Goal: Leave review/rating: Leave review/rating

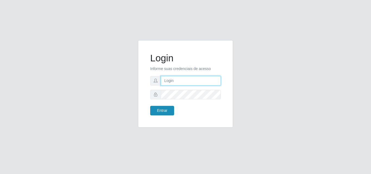
type input "[PERSON_NAME][EMAIL_ADDRESS][DOMAIN_NAME]"
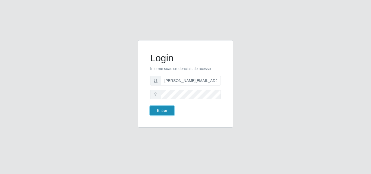
click at [164, 111] on button "Entrar" at bounding box center [162, 111] width 24 height 10
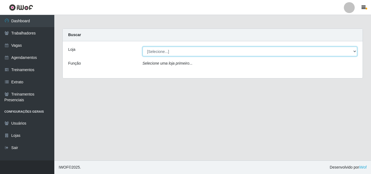
click at [355, 50] on select "[Selecione...] Sempre Tem - [GEOGRAPHIC_DATA]" at bounding box center [250, 52] width 215 height 10
select select "508"
click at [143, 47] on select "[Selecione...] Sempre Tem - [GEOGRAPHIC_DATA]" at bounding box center [250, 52] width 215 height 10
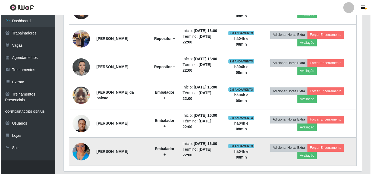
scroll to position [233, 0]
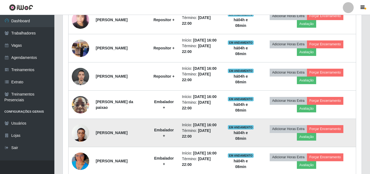
click at [82, 133] on img at bounding box center [80, 133] width 17 height 23
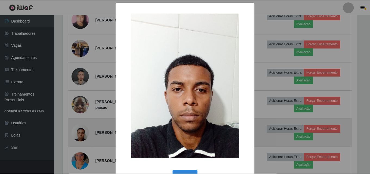
scroll to position [113, 296]
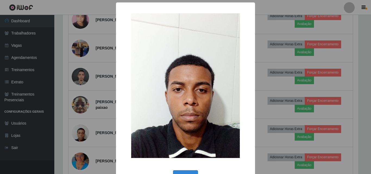
click at [100, 77] on div "× OK Cancel" at bounding box center [185, 87] width 371 height 174
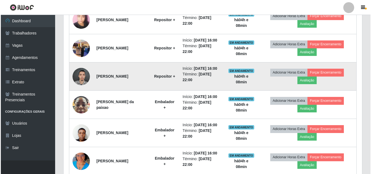
scroll to position [113, 299]
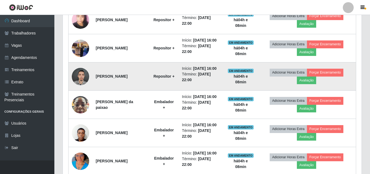
click at [80, 77] on img at bounding box center [80, 76] width 17 height 23
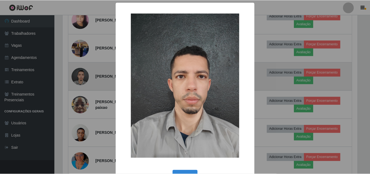
scroll to position [113, 296]
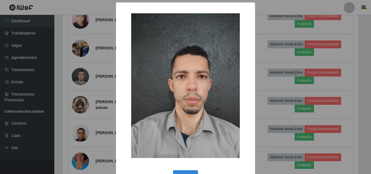
click at [80, 79] on div "× OK Cancel" at bounding box center [185, 87] width 371 height 174
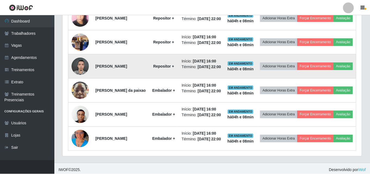
scroll to position [113, 299]
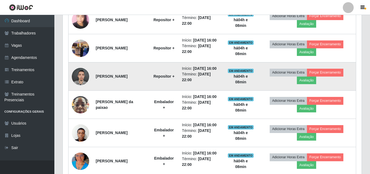
click at [82, 75] on img at bounding box center [80, 76] width 17 height 23
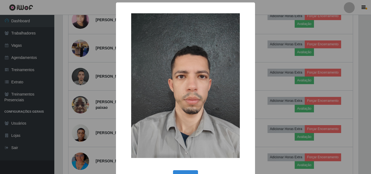
click at [83, 77] on div "× OK Cancel" at bounding box center [185, 87] width 371 height 174
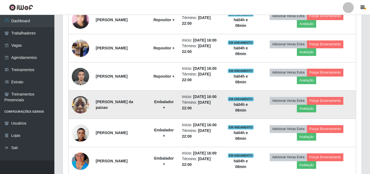
scroll to position [205, 0]
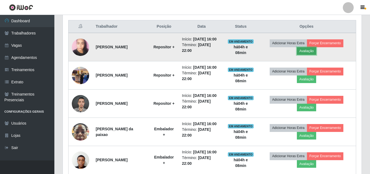
click at [310, 52] on button "Avaliação" at bounding box center [306, 51] width 19 height 8
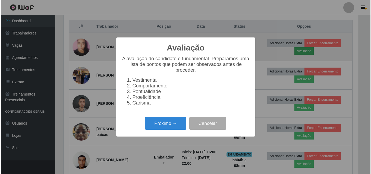
scroll to position [113, 296]
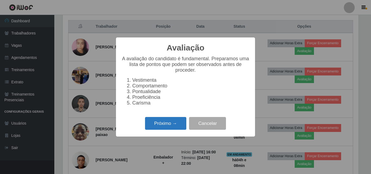
click at [165, 128] on button "Próximo →" at bounding box center [165, 123] width 41 height 13
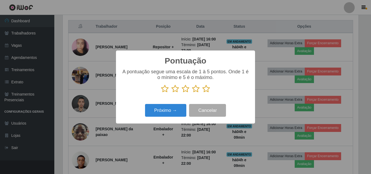
click at [206, 90] on icon at bounding box center [207, 89] width 8 height 8
click at [203, 93] on input "radio" at bounding box center [203, 93] width 0 height 0
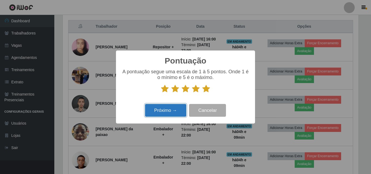
click at [166, 112] on button "Próximo →" at bounding box center [165, 110] width 41 height 13
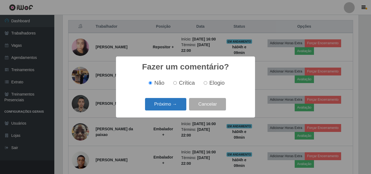
click at [169, 106] on button "Próximo →" at bounding box center [165, 104] width 41 height 13
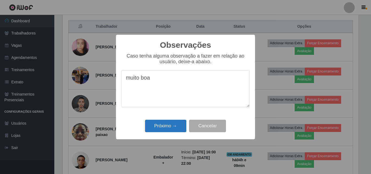
type textarea "muito boa"
click at [165, 129] on button "Próximo →" at bounding box center [165, 126] width 41 height 13
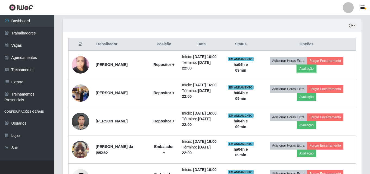
scroll to position [178, 0]
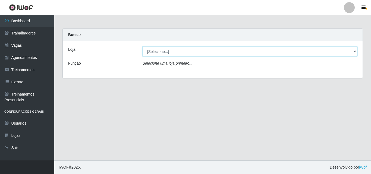
click at [355, 51] on select "[Selecione...] Sempre Tem - [GEOGRAPHIC_DATA]" at bounding box center [250, 52] width 215 height 10
select select "508"
click at [143, 47] on select "[Selecione...] Sempre Tem - [GEOGRAPHIC_DATA]" at bounding box center [250, 52] width 215 height 10
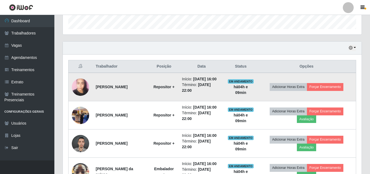
scroll to position [218, 0]
